Goal: Task Accomplishment & Management: Complete application form

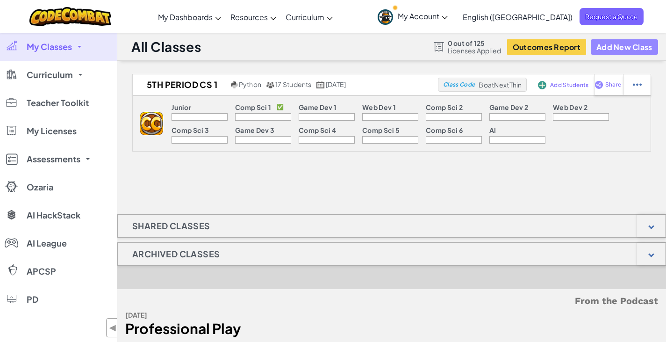
click at [610, 47] on button "Add New Class" at bounding box center [624, 46] width 67 height 15
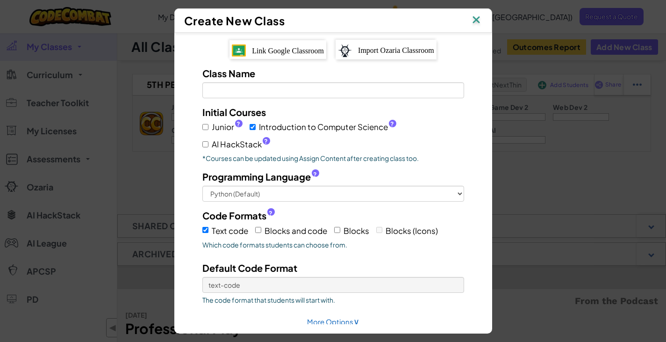
click at [281, 50] on span "Link Google Classroom" at bounding box center [288, 51] width 72 height 8
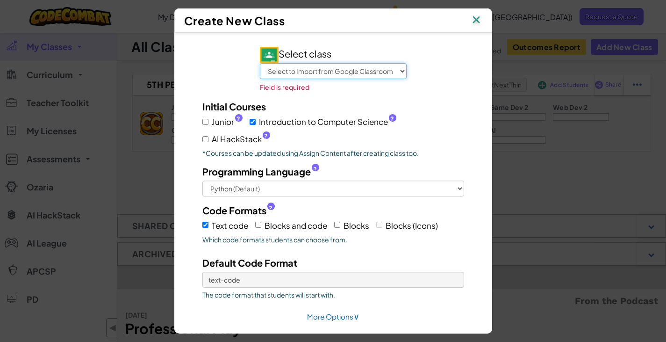
click at [311, 70] on select "Select to Import from Google Classroom 7th Period CS1 6th Period CS1 5th Period…" at bounding box center [333, 71] width 147 height 16
select select "790947401031"
click at [260, 63] on select "Select to Import from Google Classroom 7th Period CS1 6th Period CS1 5th Period…" at bounding box center [333, 71] width 147 height 16
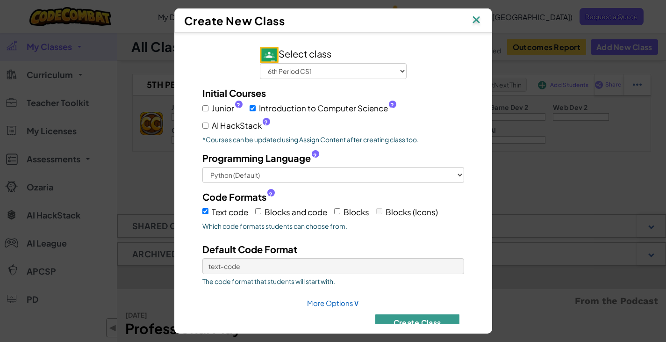
click at [415, 319] on button "Create Class" at bounding box center [417, 322] width 84 height 16
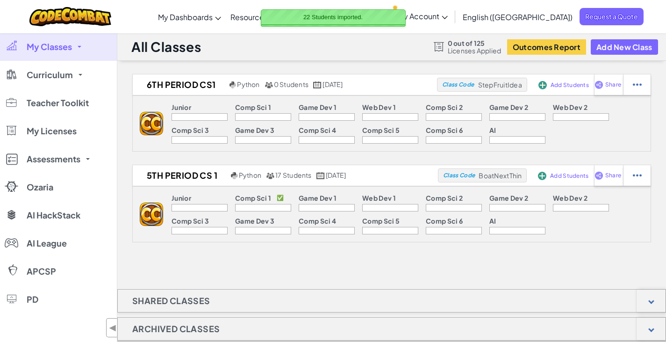
click at [480, 20] on img at bounding box center [476, 21] width 12 height 14
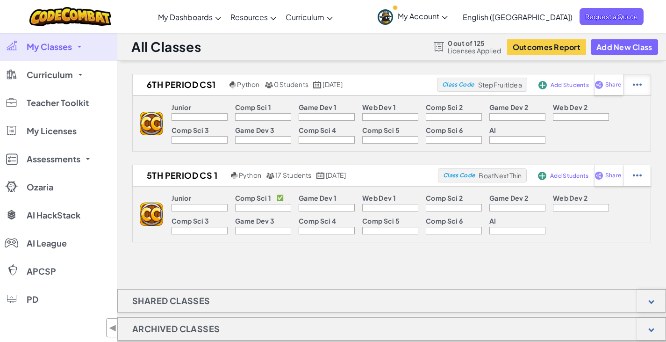
click at [637, 85] on img at bounding box center [637, 84] width 9 height 8
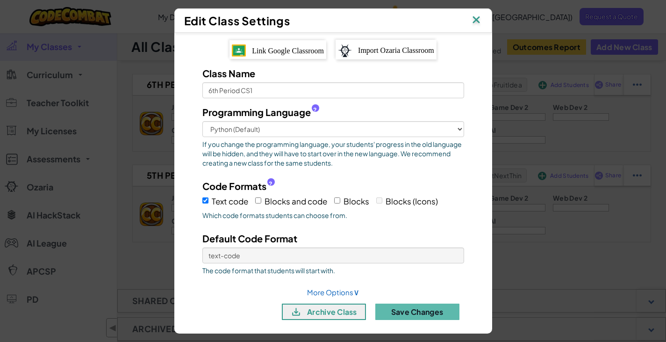
click at [482, 17] on img at bounding box center [476, 21] width 12 height 14
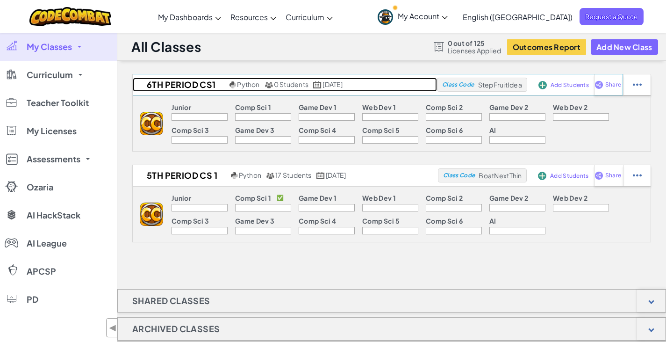
click at [185, 83] on h2 "6th Period CS1" at bounding box center [180, 85] width 94 height 14
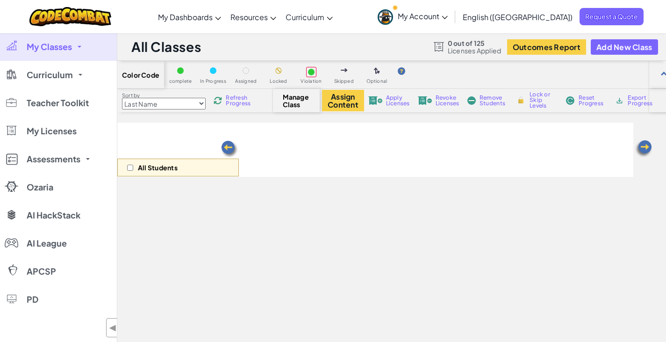
select select "560f1a9f22961295f9427742"
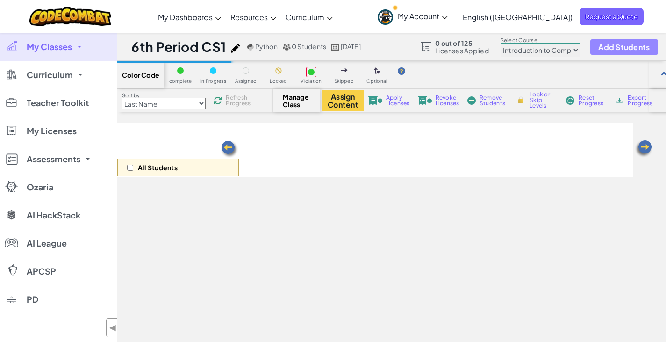
click at [627, 46] on span "Add Students" at bounding box center [623, 47] width 51 height 8
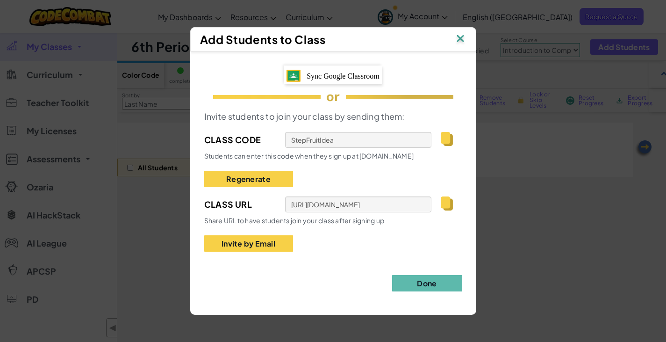
click at [447, 205] on img at bounding box center [447, 203] width 12 height 14
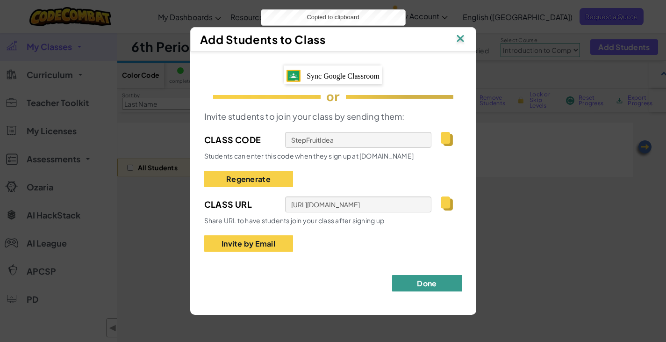
click at [430, 284] on button "Done" at bounding box center [427, 283] width 70 height 16
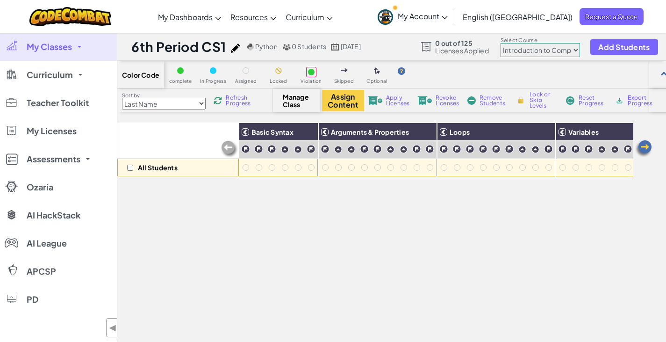
click at [45, 48] on span "My Classes" at bounding box center [49, 47] width 45 height 8
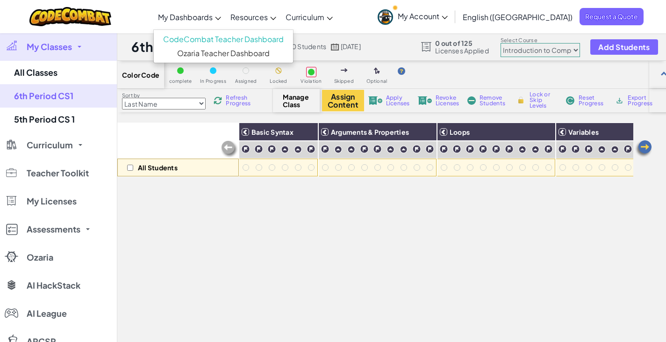
click at [213, 15] on span "My Dashboards" at bounding box center [185, 17] width 55 height 10
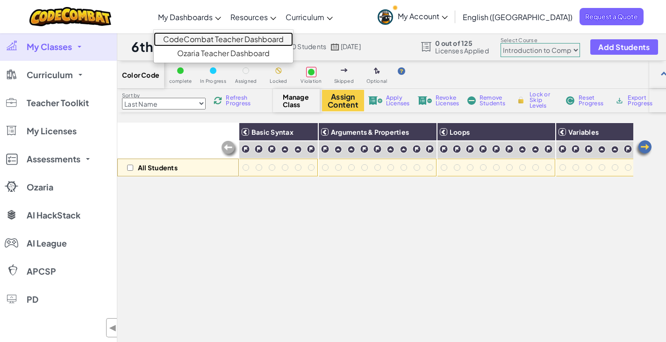
click at [235, 38] on link "CodeCombat Teacher Dashboard" at bounding box center [223, 39] width 139 height 14
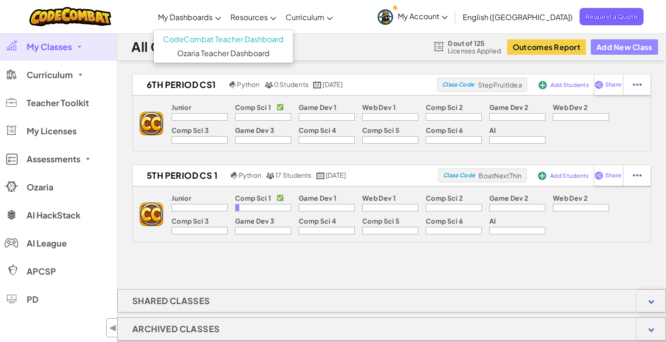
click at [618, 48] on button "Add New Class" at bounding box center [624, 46] width 67 height 15
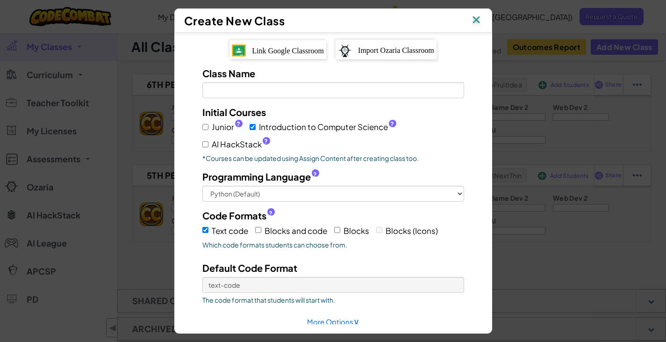
click at [298, 47] on span "Link Google Classroom" at bounding box center [288, 51] width 72 height 8
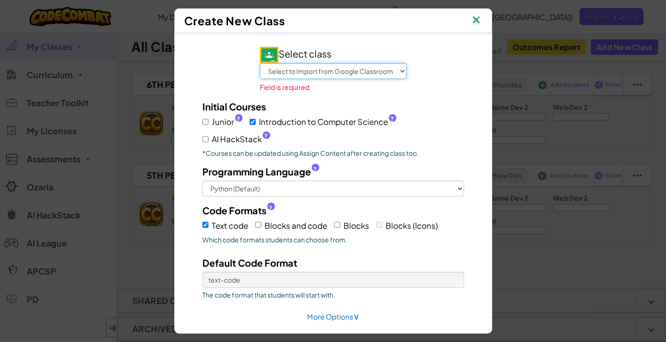
click at [344, 71] on select "Select to Import from Google Classroom 7th Period CS1 6th Period CS1 5th Period…" at bounding box center [333, 71] width 147 height 16
select select "790947304230"
click at [260, 63] on select "Select to Import from Google Classroom 7th Period CS1 6th Period CS1 5th Period…" at bounding box center [333, 71] width 147 height 16
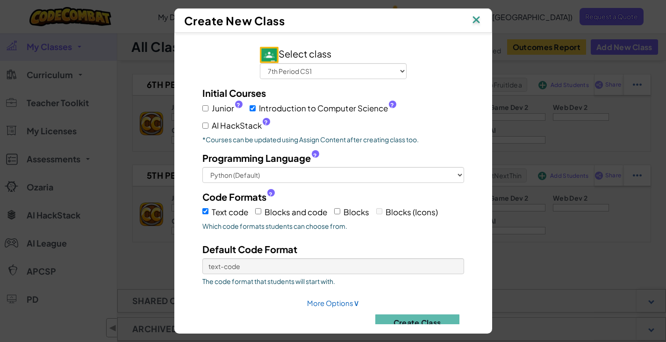
click at [324, 286] on div "Default Code Format text-code The code format that students will start with." at bounding box center [333, 266] width 276 height 48
click at [265, 307] on div "Create Class" at bounding box center [333, 318] width 276 height 23
click at [415, 320] on button "Create Class" at bounding box center [417, 322] width 84 height 16
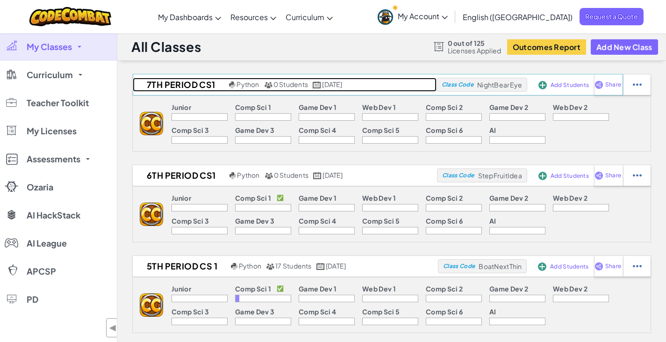
click at [170, 87] on h2 "7th Period CS1" at bounding box center [180, 85] width 94 height 14
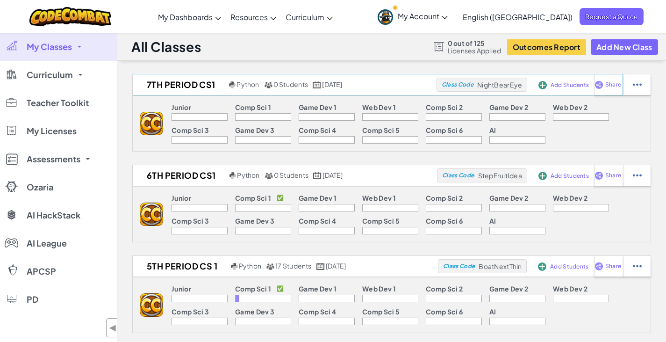
select select "560f1a9f22961295f9427742"
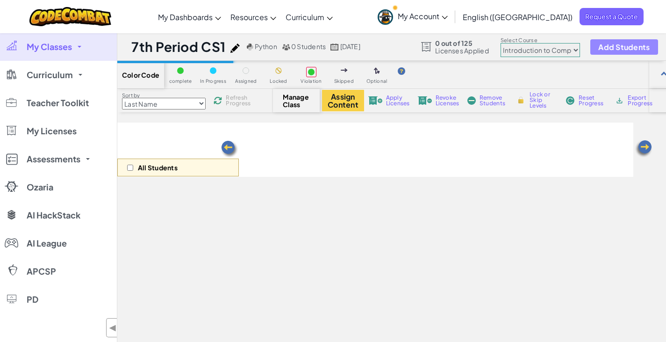
click at [607, 45] on span "Add Students" at bounding box center [623, 47] width 51 height 8
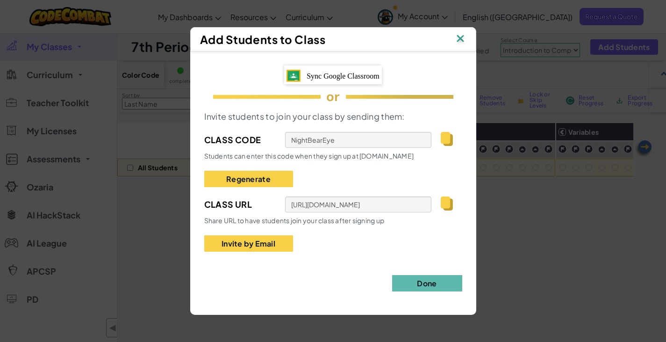
click at [445, 206] on img at bounding box center [447, 203] width 12 height 14
